Goal: Task Accomplishment & Management: Complete application form

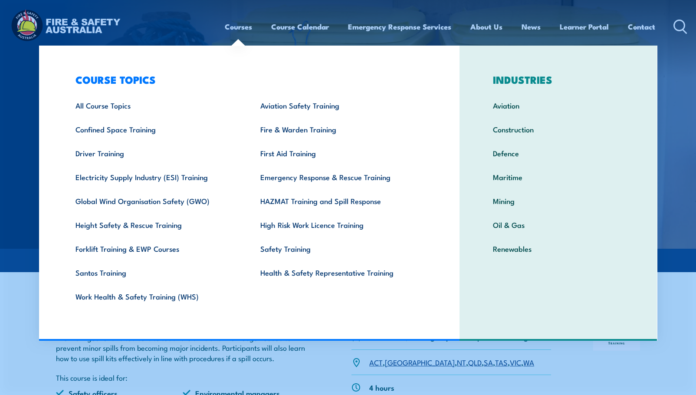
click at [12, 196] on img at bounding box center [348, 124] width 696 height 249
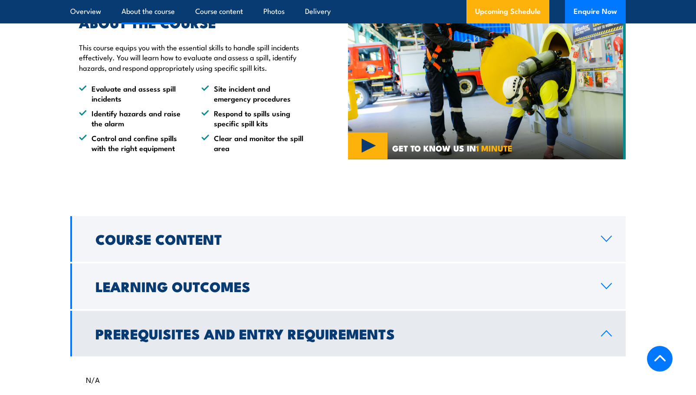
scroll to position [521, 0]
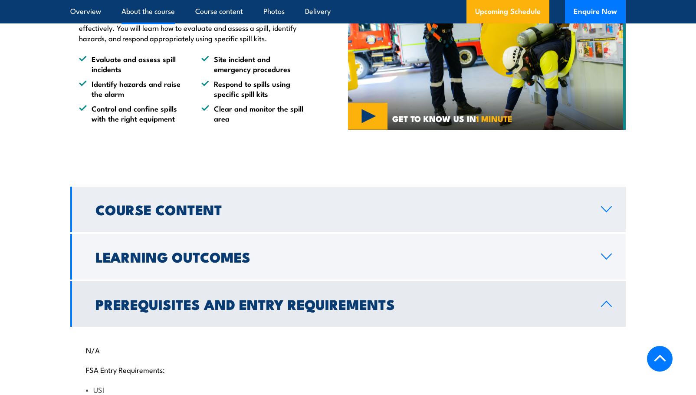
click at [145, 210] on h2 "Course Content" at bounding box center [342, 209] width 492 height 12
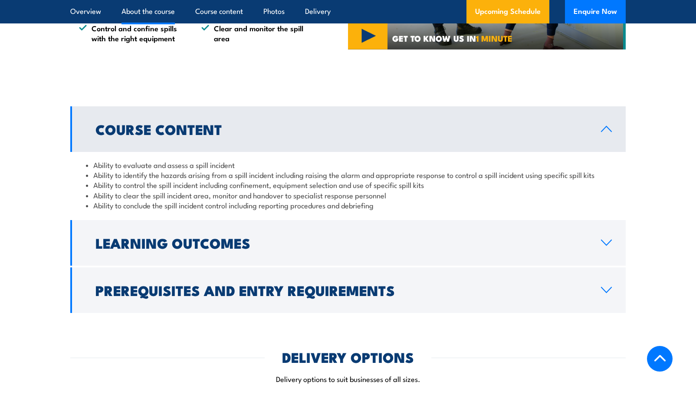
scroll to position [651, 0]
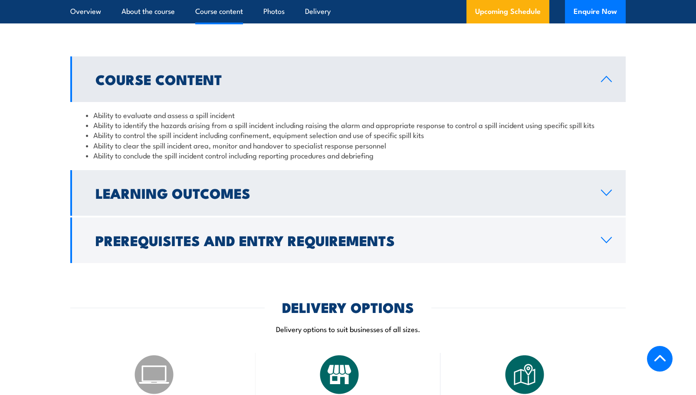
click at [168, 193] on h2 "Learning Outcomes" at bounding box center [342, 193] width 492 height 12
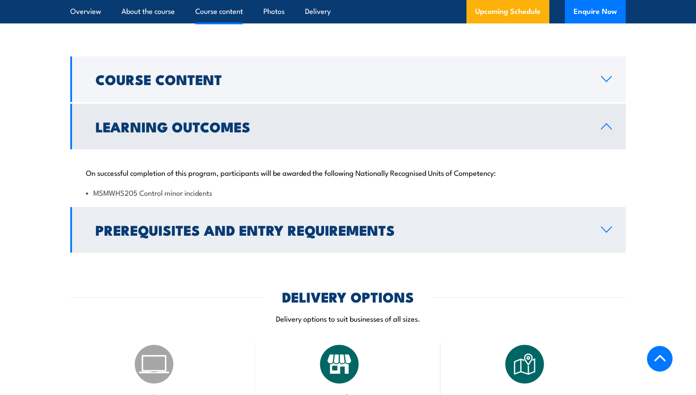
click at [174, 230] on h2 "Prerequisites and Entry Requirements" at bounding box center [342, 230] width 492 height 12
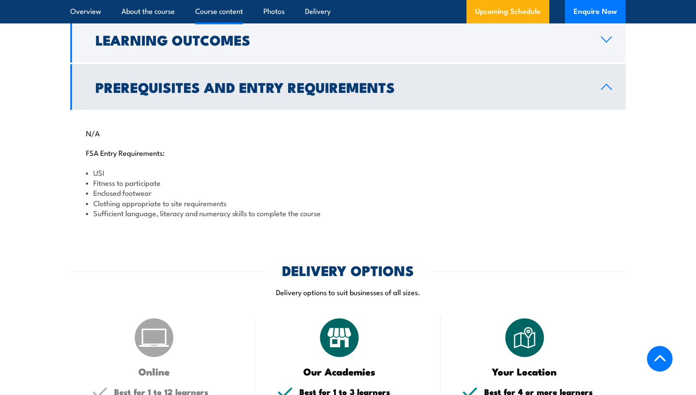
scroll to position [998, 0]
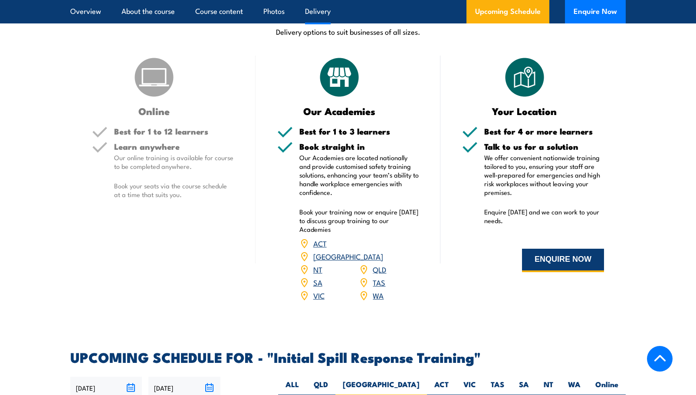
click at [550, 258] on button "ENQUIRE NOW" at bounding box center [563, 260] width 82 height 23
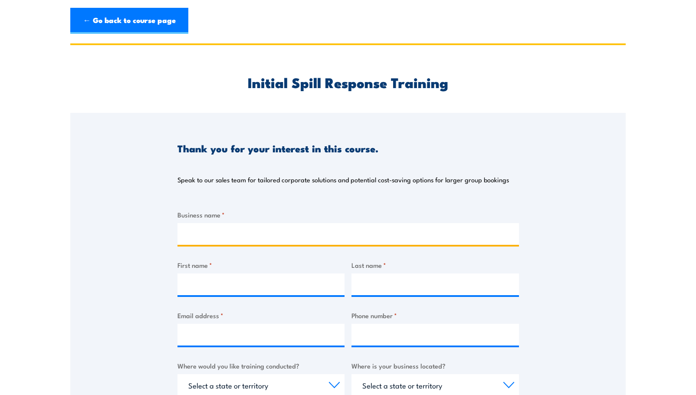
drag, startPoint x: 185, startPoint y: 233, endPoint x: 146, endPoint y: 236, distance: 38.8
click at [185, 233] on input "Business name *" at bounding box center [349, 234] width 342 height 22
click at [186, 232] on input "Business name *" at bounding box center [349, 234] width 342 height 22
type input "U"
type input "SPREE [GEOGRAPHIC_DATA]"
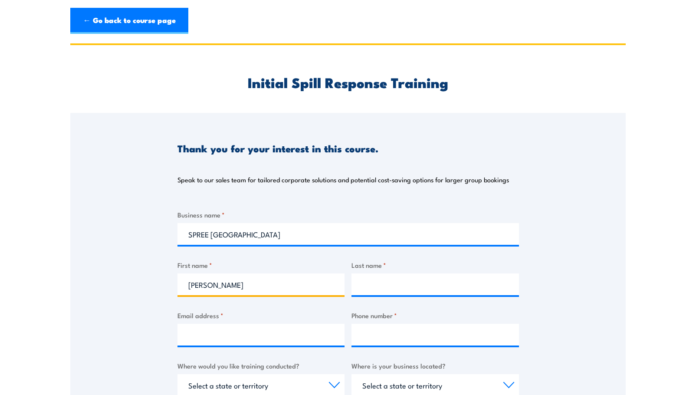
type input "[PERSON_NAME]"
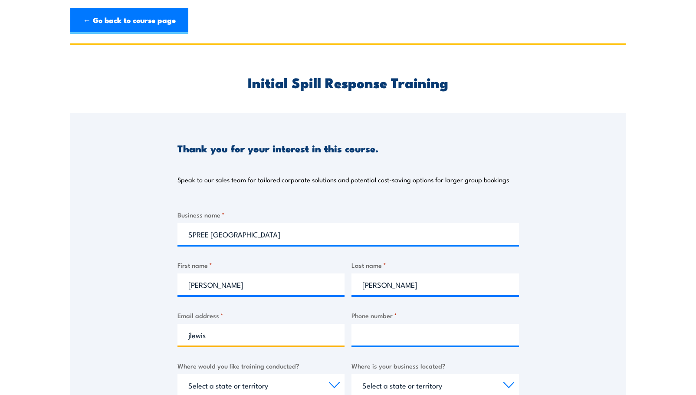
type input "[EMAIL_ADDRESS][DOMAIN_NAME]"
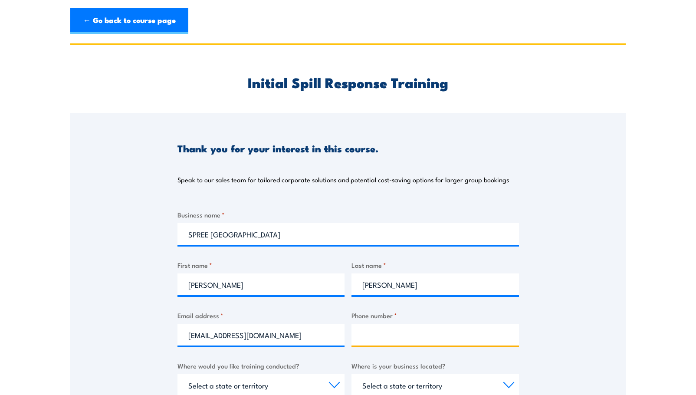
type input "0414385163"
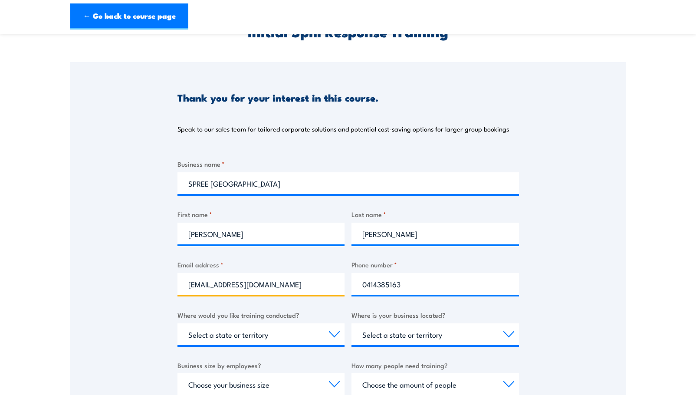
scroll to position [130, 0]
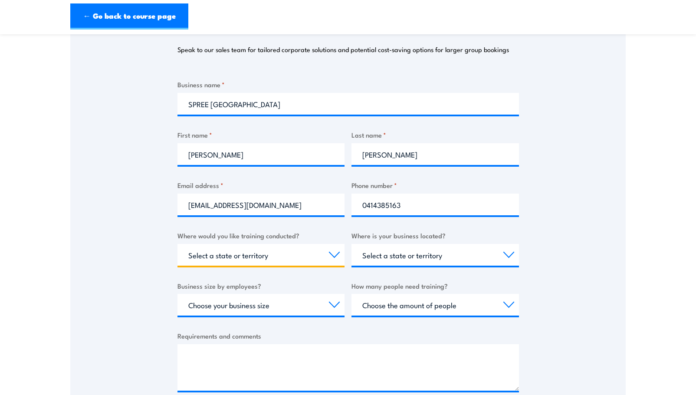
click at [231, 257] on select "Select a state or territory Nationally - multiple locations [GEOGRAPHIC_DATA] […" at bounding box center [262, 255] width 168 height 22
select select "[GEOGRAPHIC_DATA]"
click at [178, 244] on select "Select a state or territory Nationally - multiple locations [GEOGRAPHIC_DATA] […" at bounding box center [262, 255] width 168 height 22
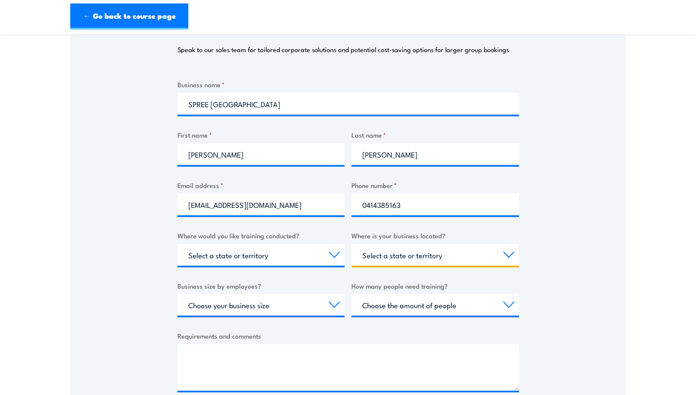
click at [379, 259] on select "Select a state or territory [GEOGRAPHIC_DATA] [GEOGRAPHIC_DATA] [GEOGRAPHIC_DAT…" at bounding box center [436, 255] width 168 height 22
select select "[GEOGRAPHIC_DATA]"
click at [352, 244] on select "Select a state or territory [GEOGRAPHIC_DATA] [GEOGRAPHIC_DATA] [GEOGRAPHIC_DAT…" at bounding box center [436, 255] width 168 height 22
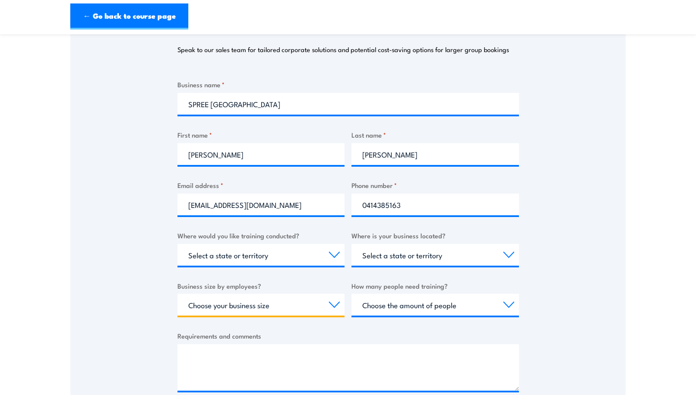
click at [204, 306] on select "Choose your business size 1 to 19 20 to 199 200+" at bounding box center [262, 305] width 168 height 22
click at [178, 294] on select "Choose your business size 1 to 19 20 to 199 200+" at bounding box center [262, 305] width 168 height 22
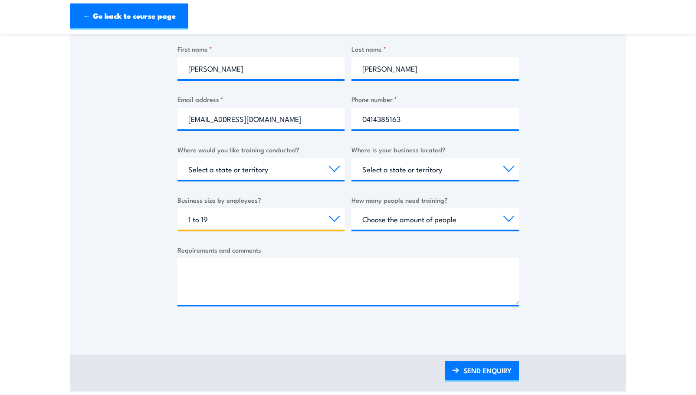
scroll to position [217, 0]
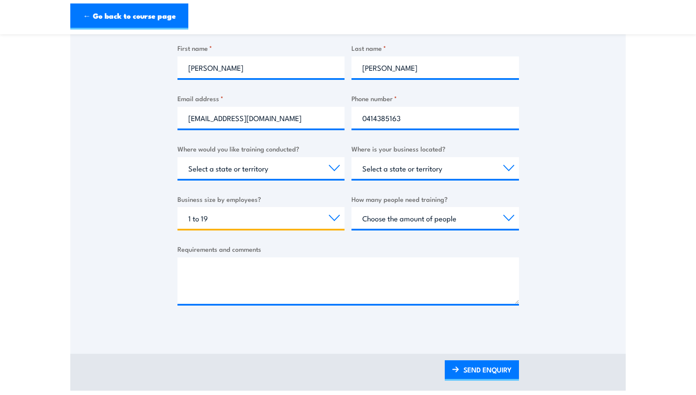
click at [197, 216] on select "Choose your business size 1 to 19 20 to 199 200+" at bounding box center [262, 218] width 168 height 22
select select "200+"
click at [178, 207] on select "Choose your business size 1 to 19 20 to 199 200+" at bounding box center [262, 218] width 168 height 22
click at [405, 219] on select "Choose the amount of people 1 to 4 5 to 19 20+" at bounding box center [436, 218] width 168 height 22
select select "5 to 19"
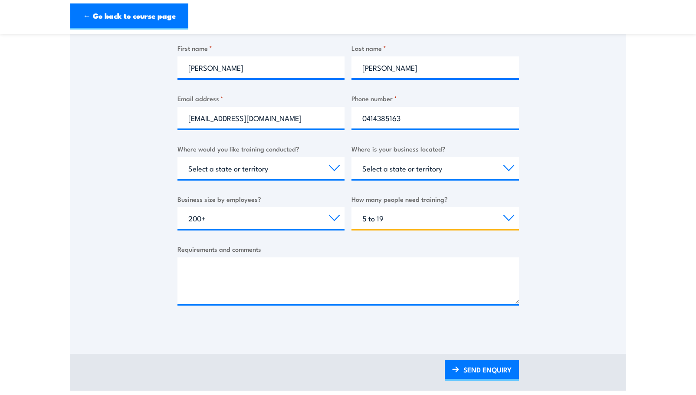
click at [352, 207] on select "Choose the amount of people 1 to 4 5 to 19 20+" at bounding box center [436, 218] width 168 height 22
click at [188, 268] on textarea "Requirements and comments" at bounding box center [349, 280] width 342 height 46
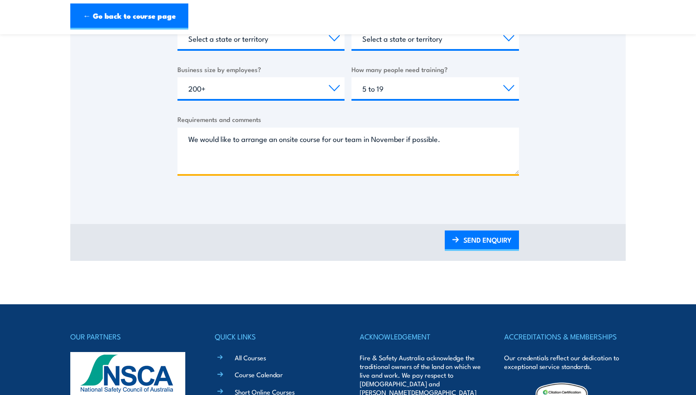
scroll to position [347, 0]
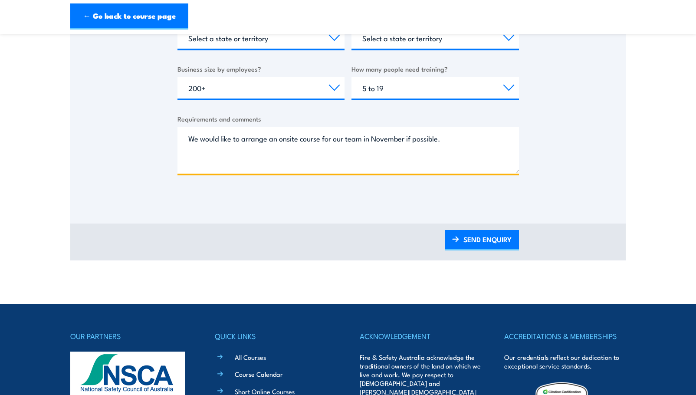
click at [364, 137] on textarea "We would like to arrange an onsite course for our team in November if possible." at bounding box center [349, 150] width 342 height 46
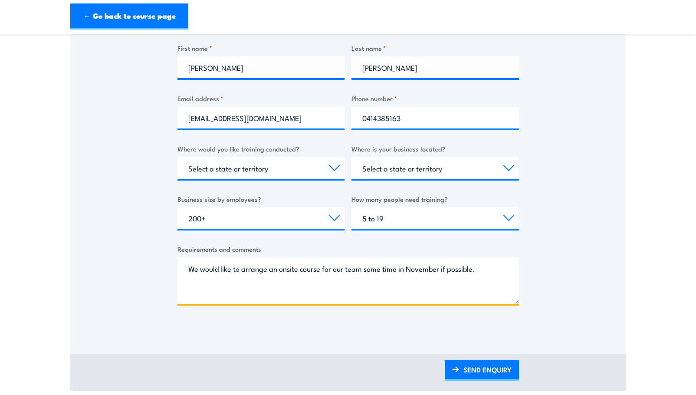
scroll to position [391, 0]
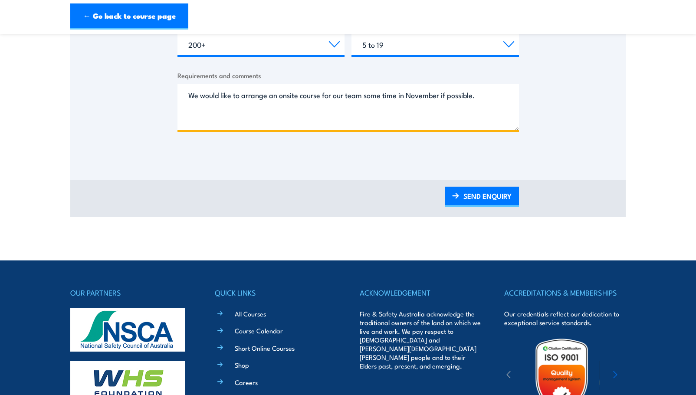
click at [481, 97] on textarea "We would like to arrange an onsite course for our team some time in November if…" at bounding box center [349, 107] width 342 height 46
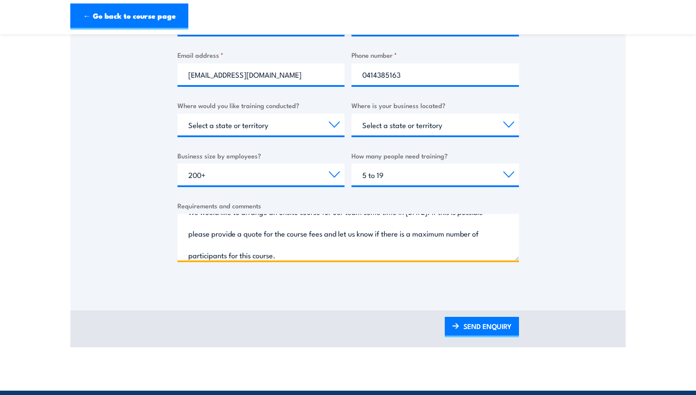
scroll to position [304, 0]
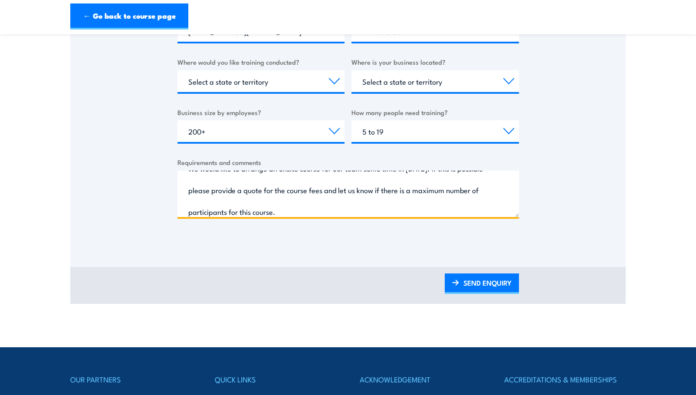
click at [328, 208] on textarea "We would like to arrange an onsite course for our team some time in November 20…" at bounding box center [349, 194] width 342 height 46
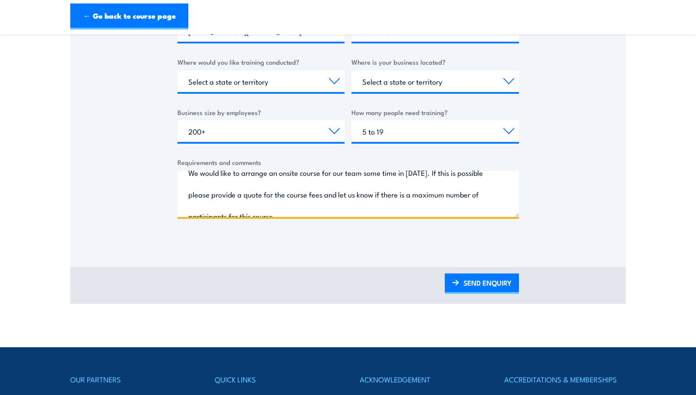
scroll to position [0, 0]
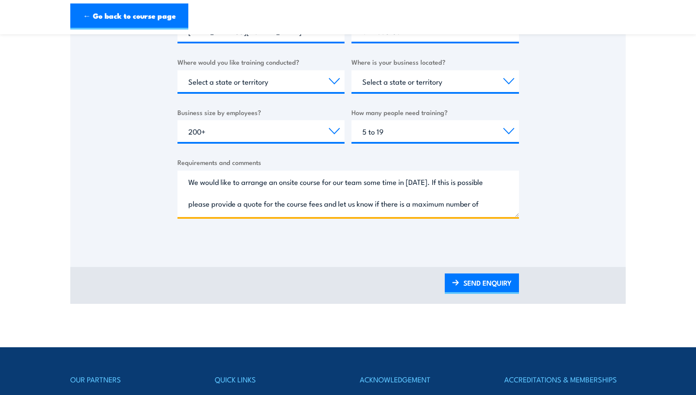
click at [471, 181] on textarea "We would like to arrange an onsite course for our team some time in November 20…" at bounding box center [349, 194] width 342 height 46
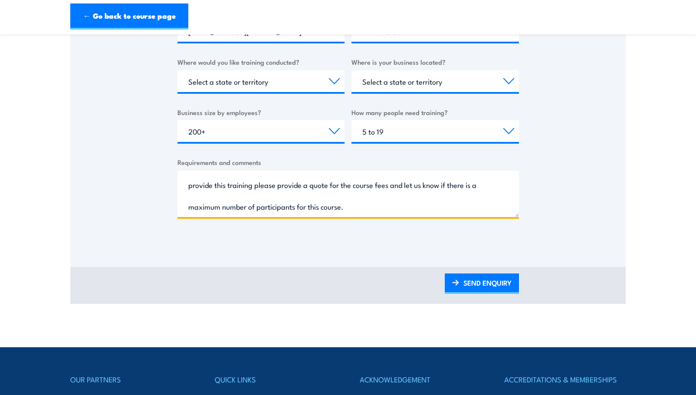
scroll to position [347, 0]
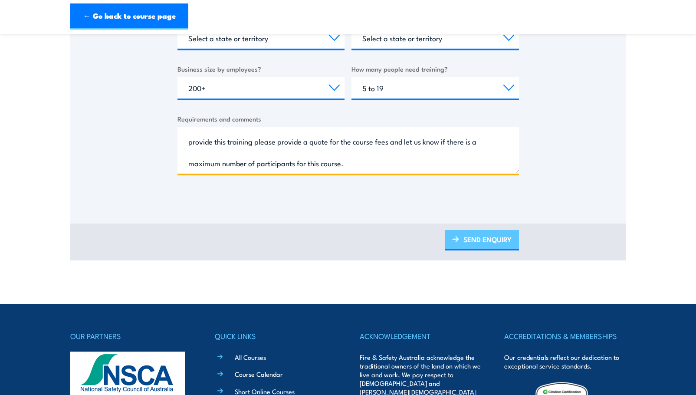
type textarea "We would like to arrange an onsite course for our team some time in November 20…"
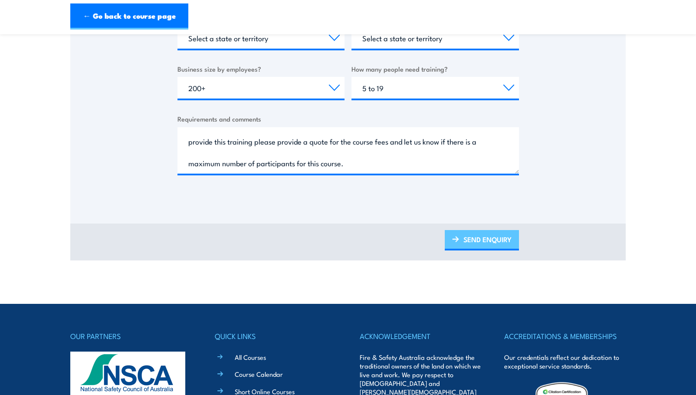
drag, startPoint x: 476, startPoint y: 237, endPoint x: 462, endPoint y: 237, distance: 13.9
click at [476, 237] on link "SEND ENQUIRY" at bounding box center [482, 240] width 74 height 20
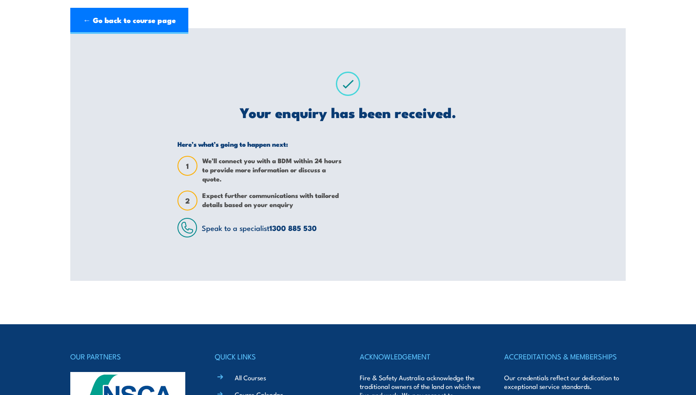
scroll to position [0, 0]
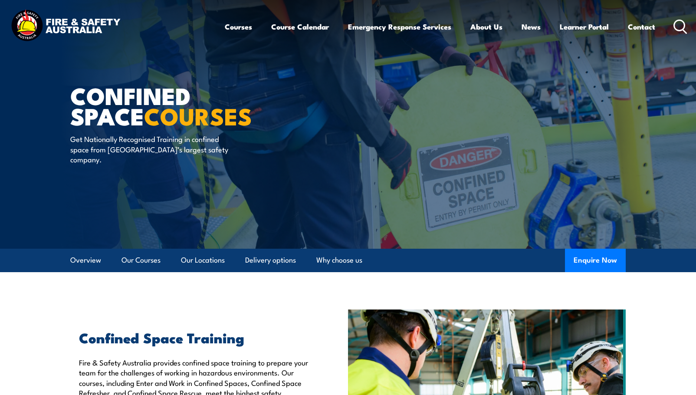
click at [679, 22] on icon at bounding box center [681, 27] width 14 height 14
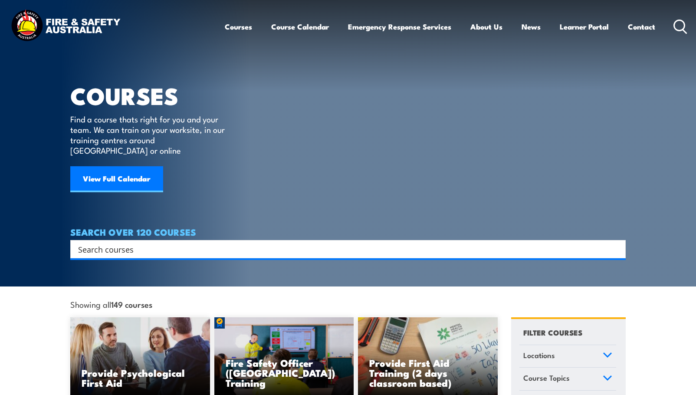
drag, startPoint x: 128, startPoint y: 237, endPoint x: 126, endPoint y: 245, distance: 8.4
click at [128, 243] on input "Search input" at bounding box center [342, 249] width 529 height 13
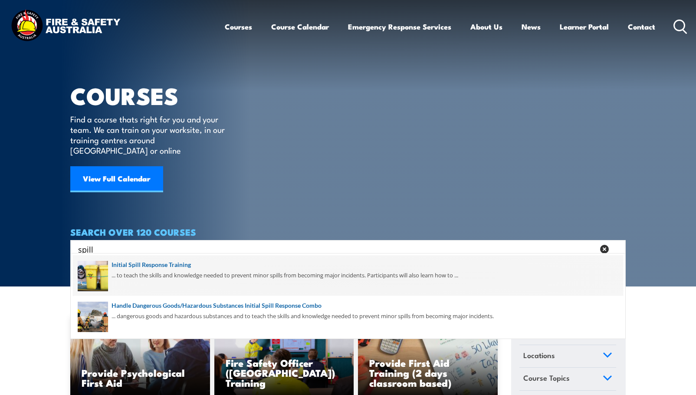
type input "spill"
click at [138, 265] on span at bounding box center [348, 275] width 550 height 41
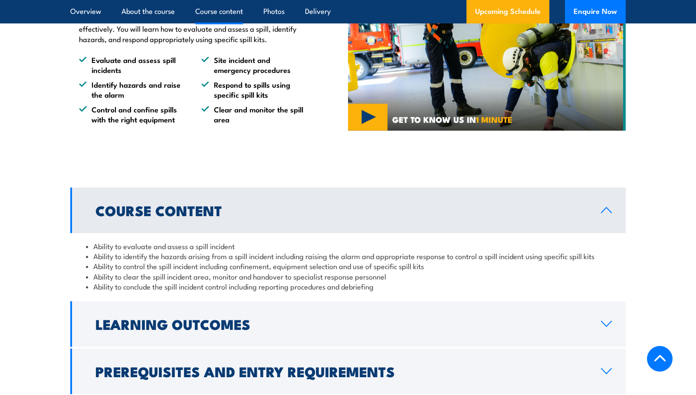
scroll to position [608, 0]
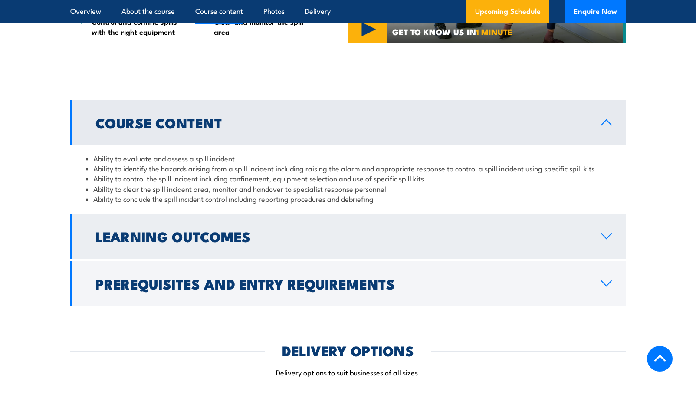
click at [128, 234] on h2 "Learning Outcomes" at bounding box center [342, 236] width 492 height 12
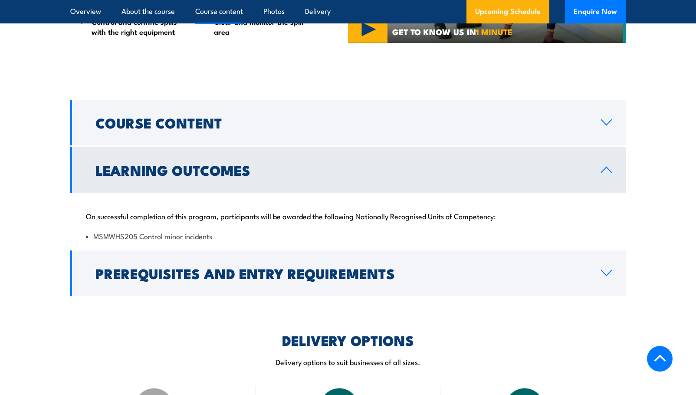
drag, startPoint x: 114, startPoint y: 271, endPoint x: 109, endPoint y: 270, distance: 4.9
click at [114, 270] on h2 "Prerequisites and Entry Requirements" at bounding box center [342, 273] width 492 height 12
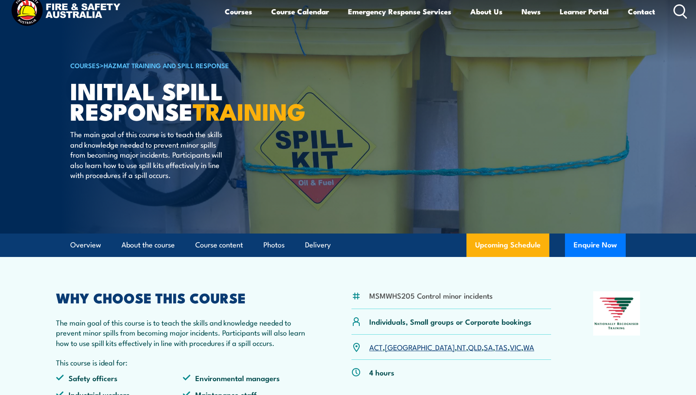
scroll to position [0, 0]
